Goal: Information Seeking & Learning: Learn about a topic

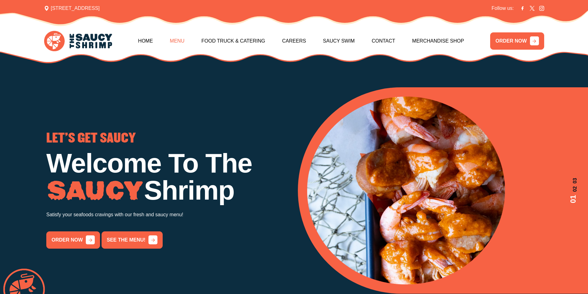
click at [179, 37] on link "Menu" at bounding box center [177, 41] width 14 height 27
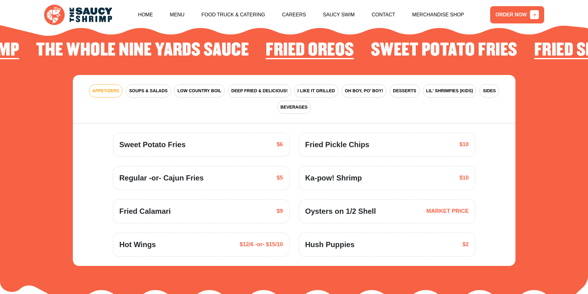
scroll to position [906, 0]
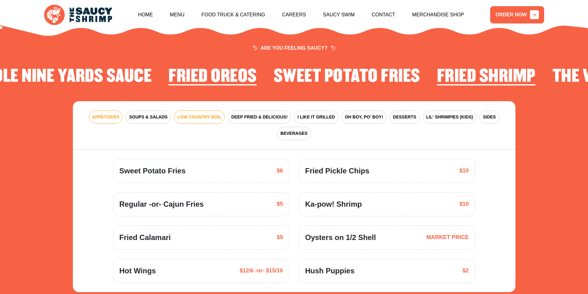
click at [204, 114] on span "LOW COUNTRY BOIL" at bounding box center [199, 117] width 44 height 6
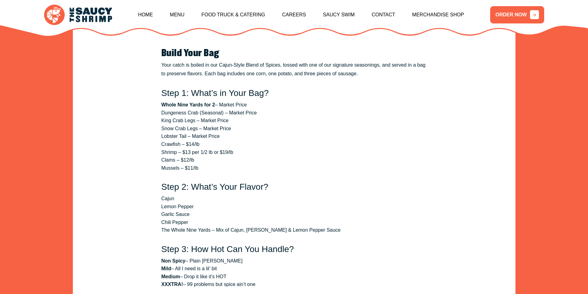
scroll to position [1029, 0]
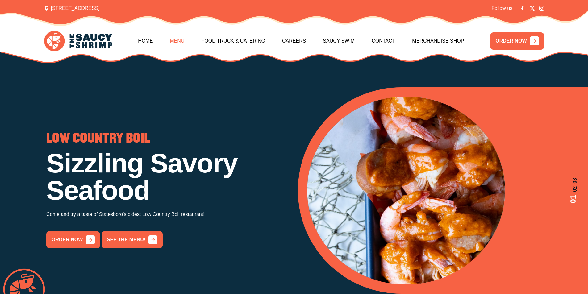
click at [182, 38] on link "Menu" at bounding box center [177, 41] width 14 height 27
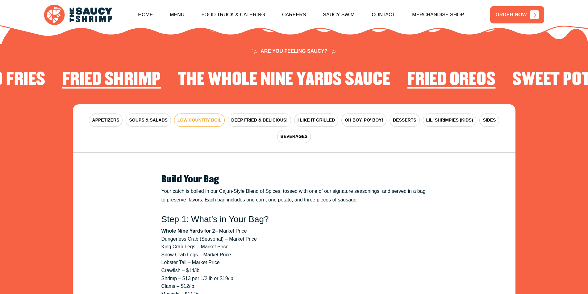
scroll to position [906, 0]
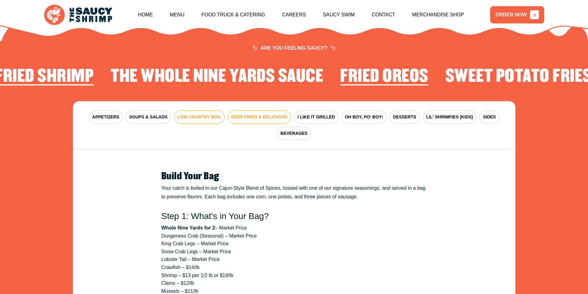
click at [260, 114] on span "DEEP FRIED & DELICIOUS!" at bounding box center [259, 117] width 56 height 6
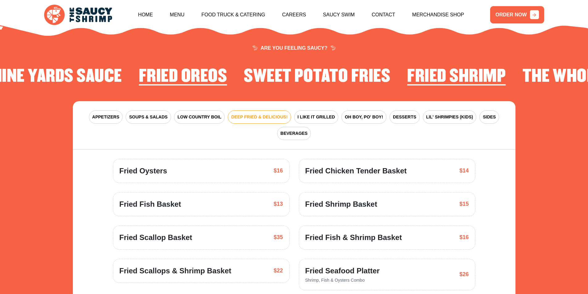
click at [175, 199] on span "Fried Fish Basket" at bounding box center [150, 204] width 62 height 11
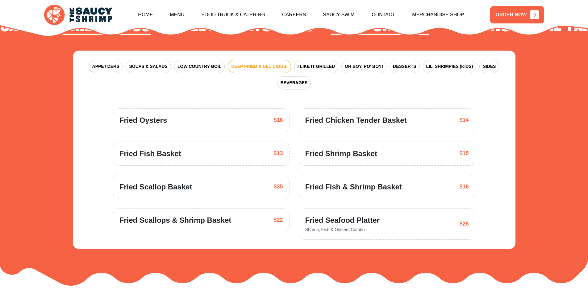
scroll to position [937, 0]
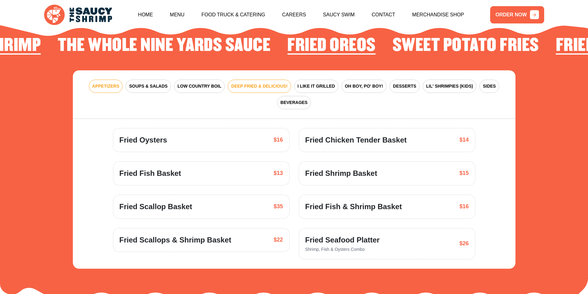
click at [109, 83] on span "APPETIZERS" at bounding box center [105, 86] width 27 height 6
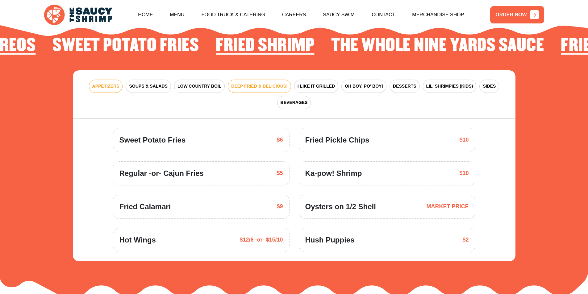
click at [237, 83] on span "DEEP FRIED & DELICIOUS!" at bounding box center [259, 86] width 56 height 6
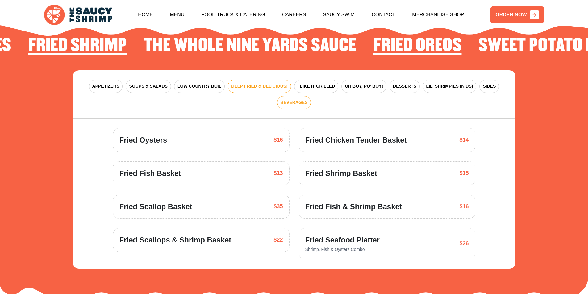
click at [290, 99] on span "BEVERAGES" at bounding box center [293, 102] width 27 height 6
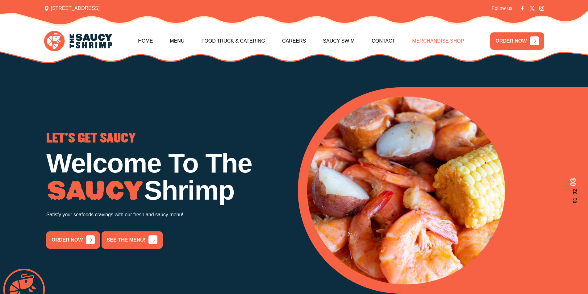
click at [438, 42] on link "Merchandise Shop" at bounding box center [438, 41] width 52 height 27
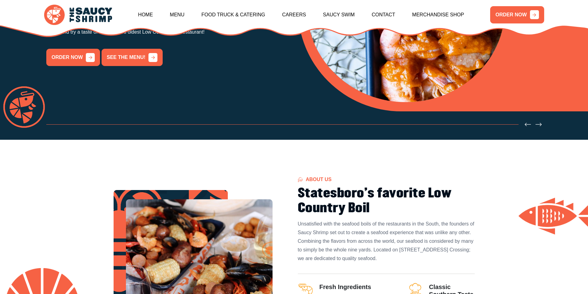
scroll to position [278, 0]
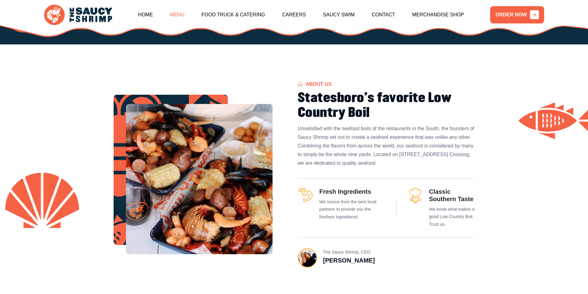
click at [172, 13] on link "Menu" at bounding box center [177, 15] width 14 height 27
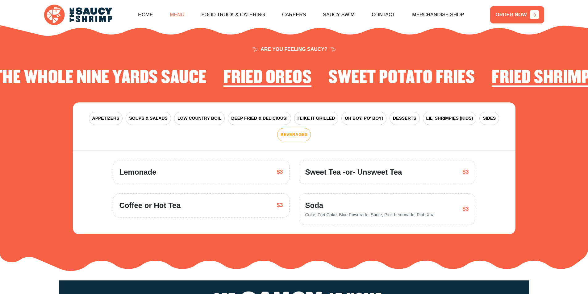
scroll to position [906, 0]
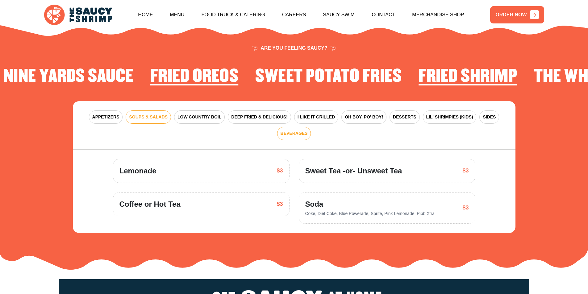
click at [151, 114] on span "SOUPS & SALADS" at bounding box center [148, 117] width 38 height 6
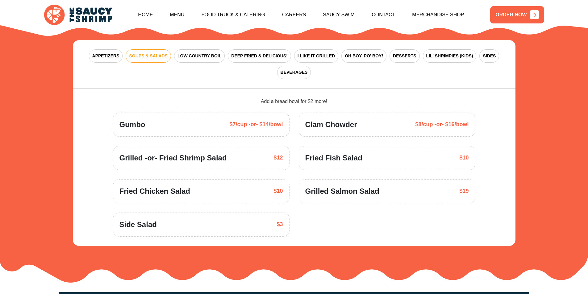
scroll to position [967, 0]
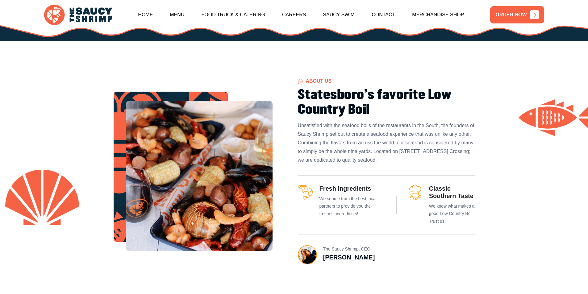
scroll to position [278, 0]
